Goal: Navigation & Orientation: Find specific page/section

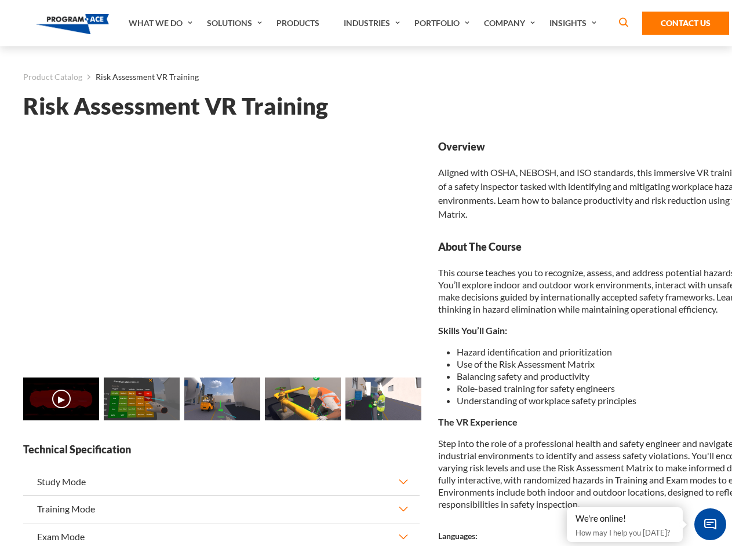
click at [236, 23] on link "Solutions" at bounding box center [236, 23] width 70 height 46
click at [0, 0] on div "AI & Computer Vision Solutions Computer Vision Quality Control AI tools for fas…" at bounding box center [0, 0] width 0 height 0
click at [0, 0] on div "AI & Computer Vision Solutions Virtual Training Solutions Virtual Tour Solution…" at bounding box center [0, 0] width 0 height 0
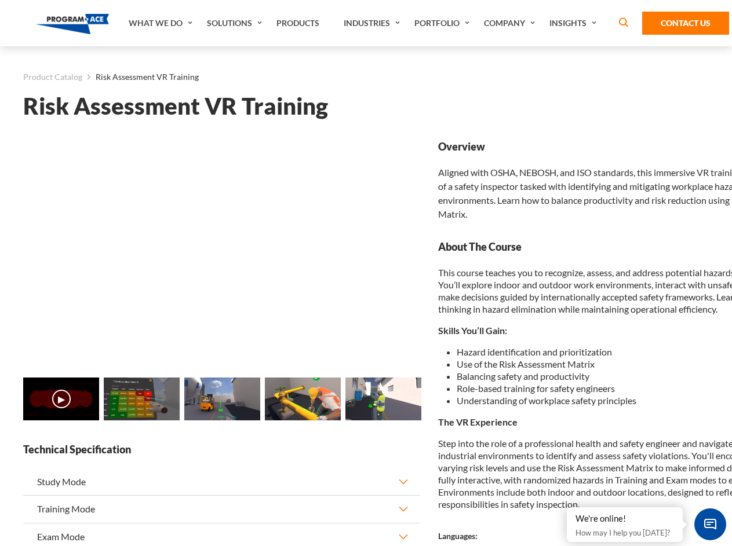
click at [0, 0] on div "AI & Computer Vision Solutions Virtual Training Solutions Virtual Tour Solution…" at bounding box center [0, 0] width 0 height 0
click at [0, 0] on div "AI & Computer Vision Solutions Computer Vision Quality Control AI tools for fas…" at bounding box center [0, 0] width 0 height 0
